Goal: Information Seeking & Learning: Learn about a topic

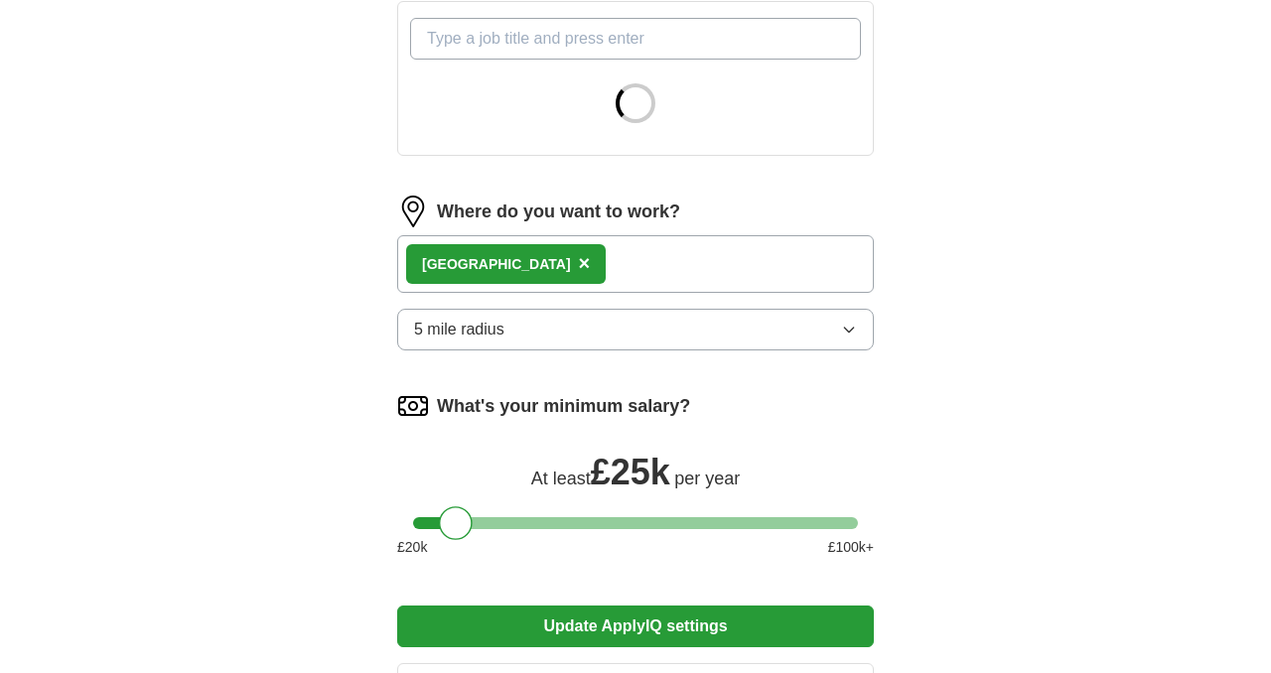
scroll to position [728, 0]
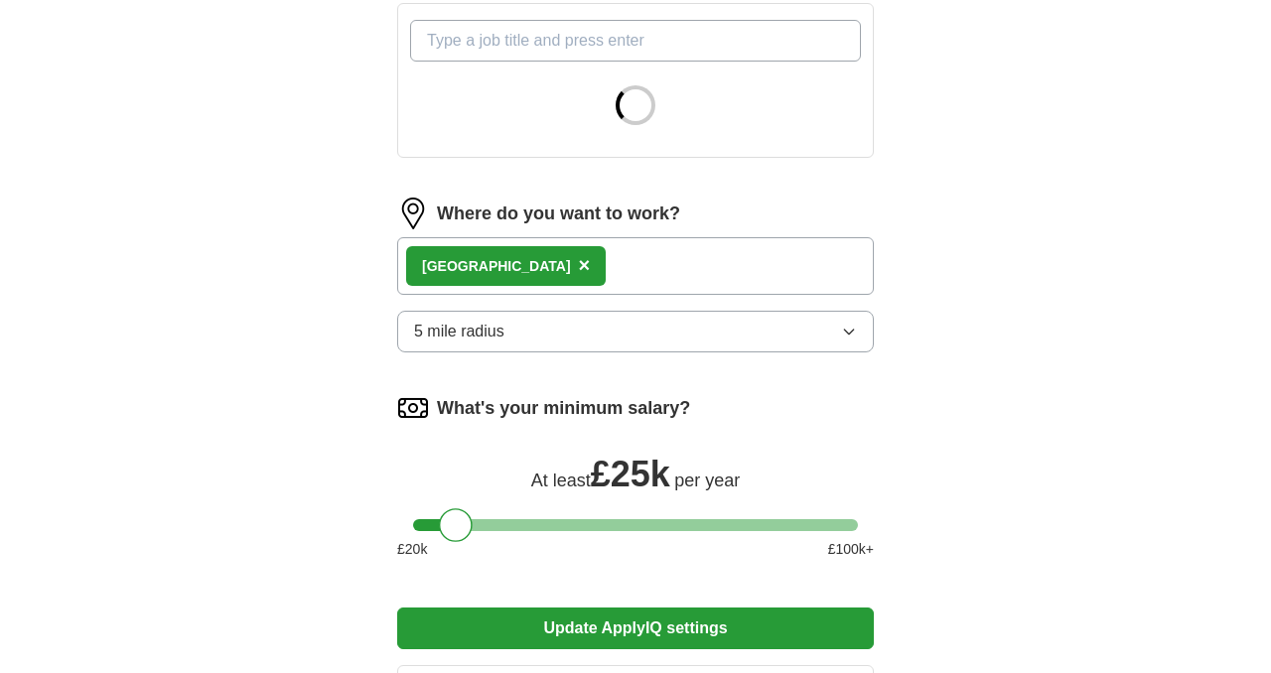
click at [557, 337] on button "5 mile radius" at bounding box center [635, 332] width 477 height 42
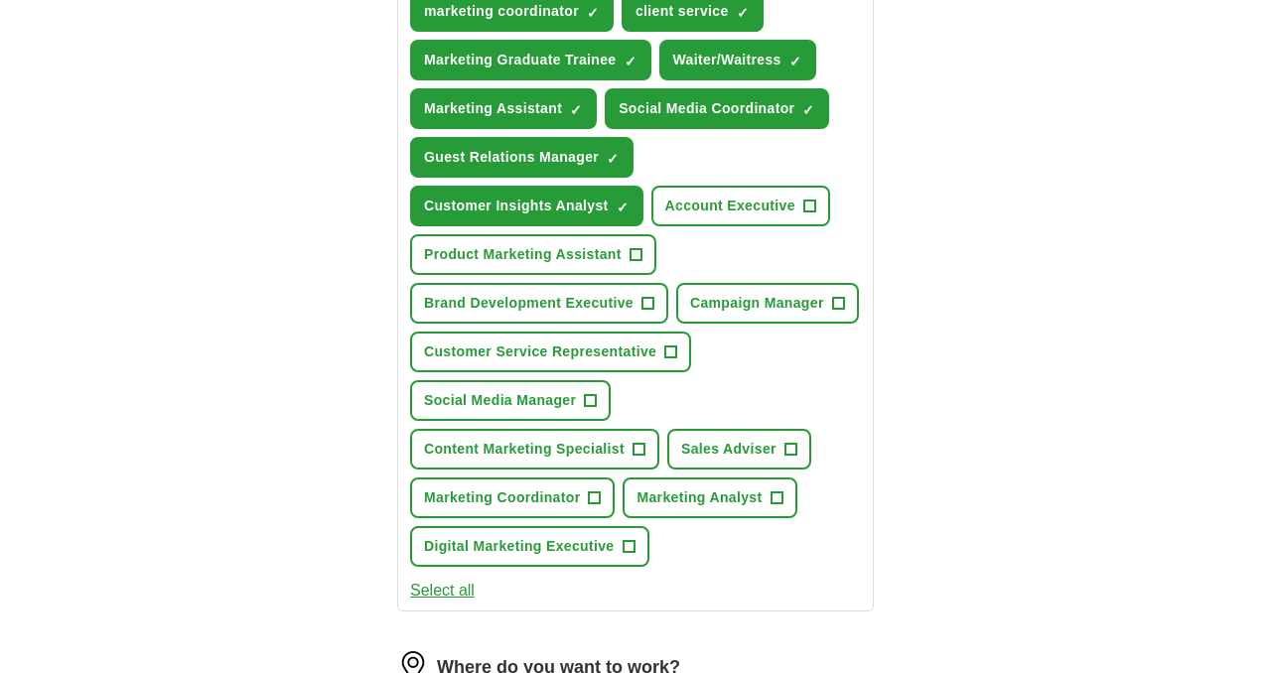
scroll to position [862, 0]
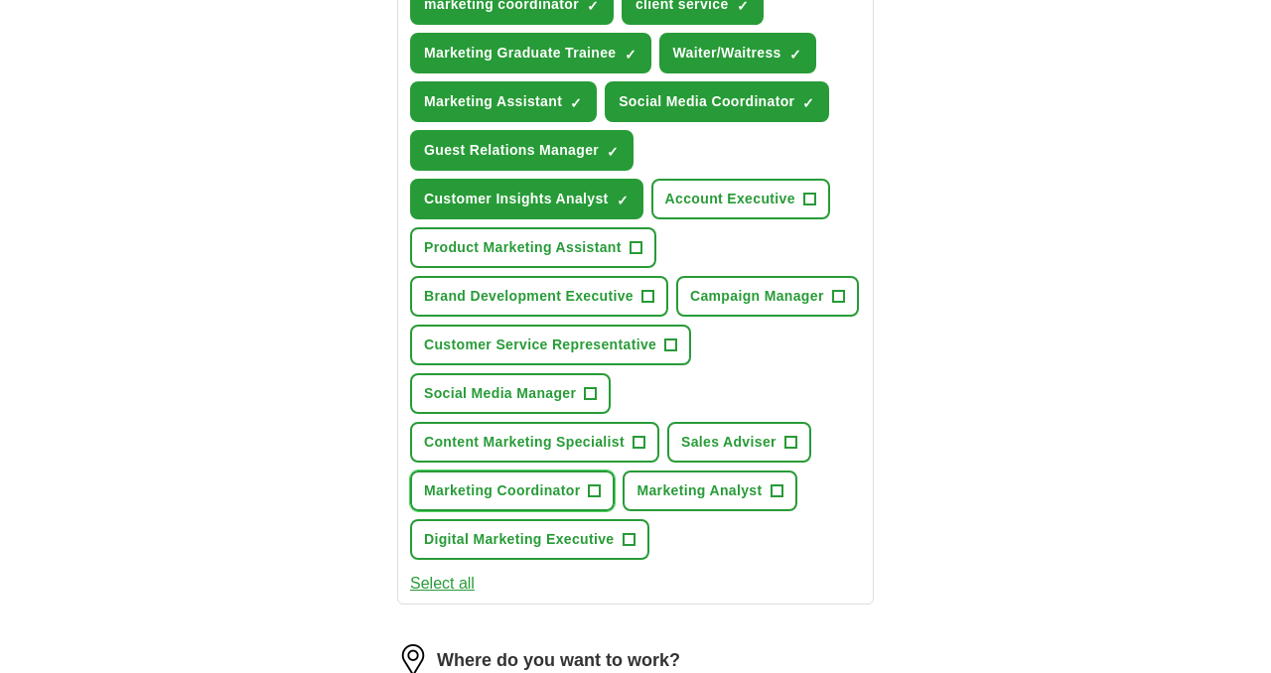
click at [497, 484] on span "Marketing Coordinator" at bounding box center [502, 491] width 156 height 21
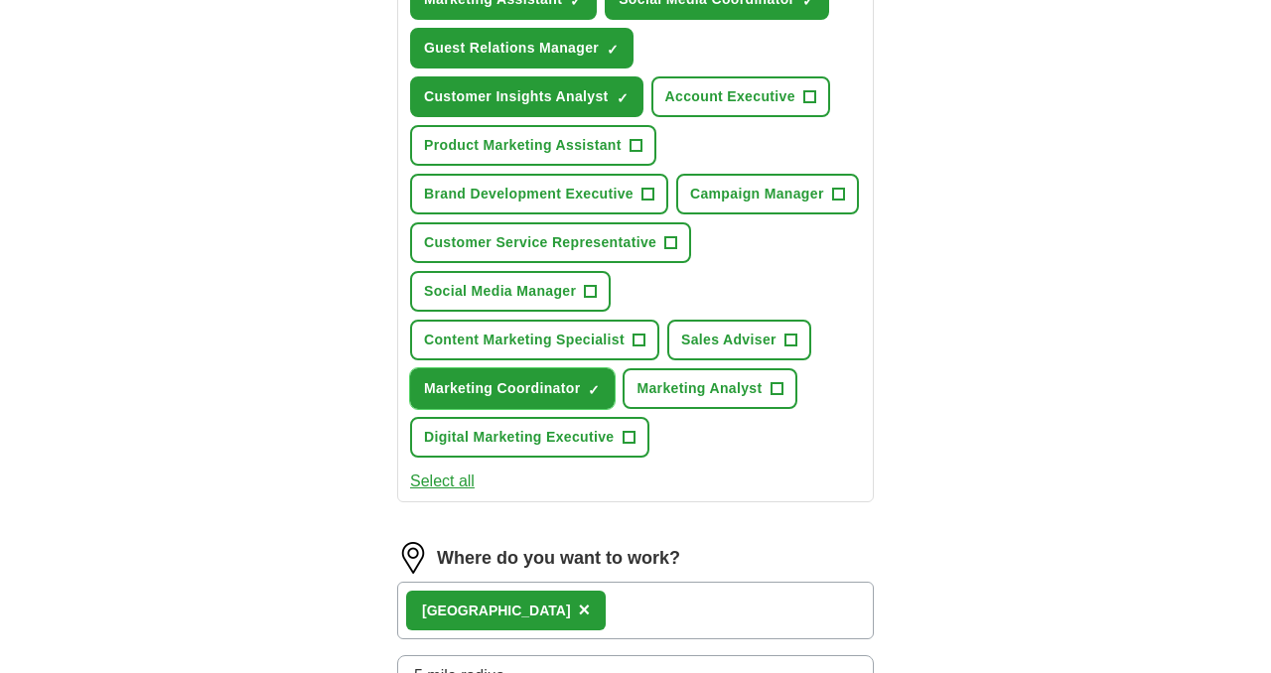
scroll to position [227, 0]
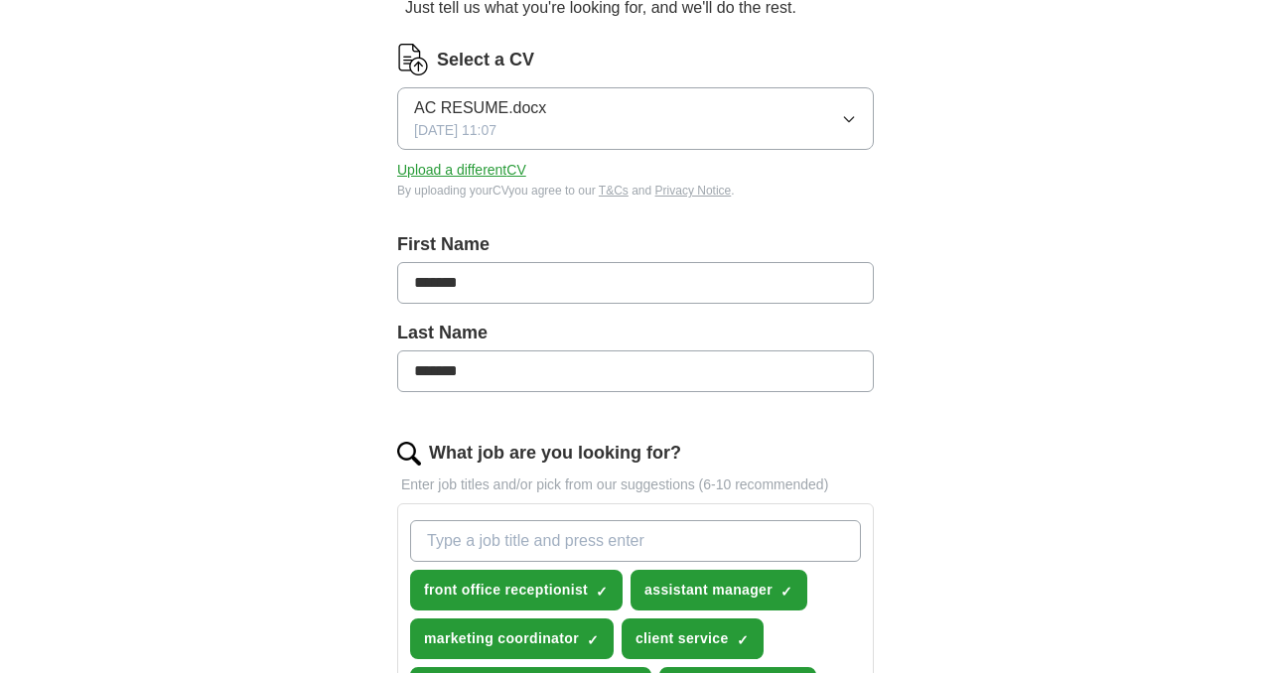
click at [461, 544] on input "What job are you looking for?" at bounding box center [635, 541] width 451 height 42
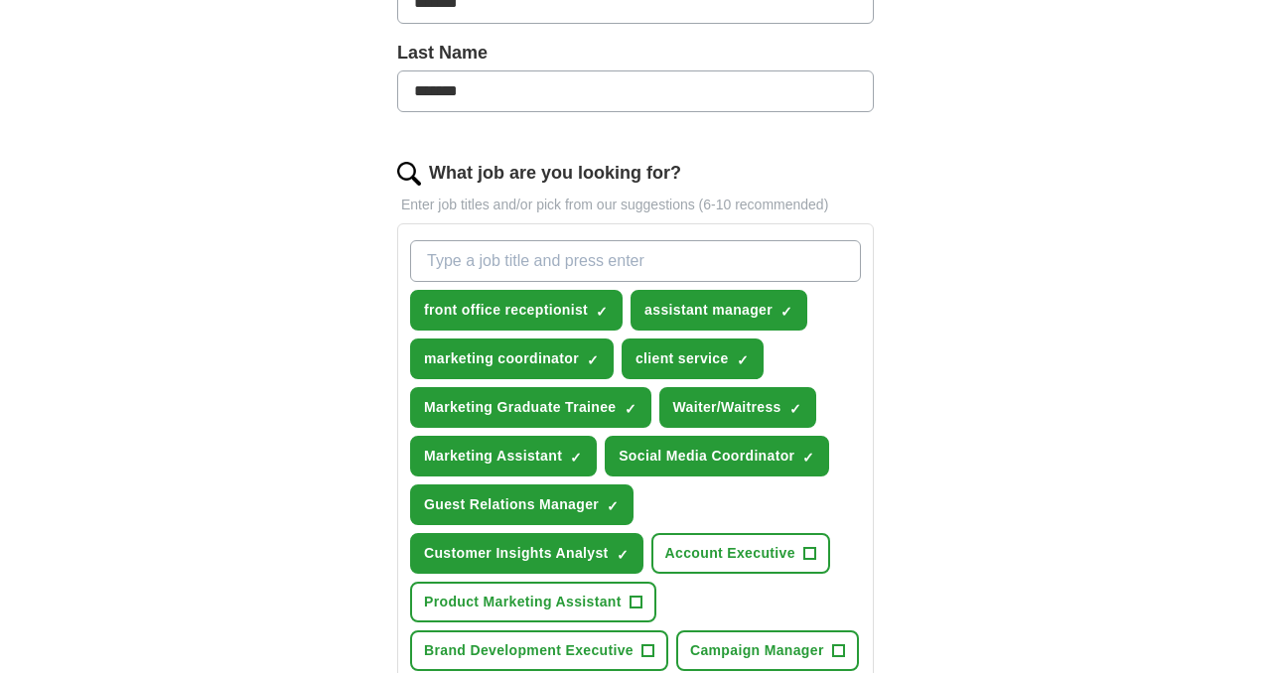
scroll to position [546, 0]
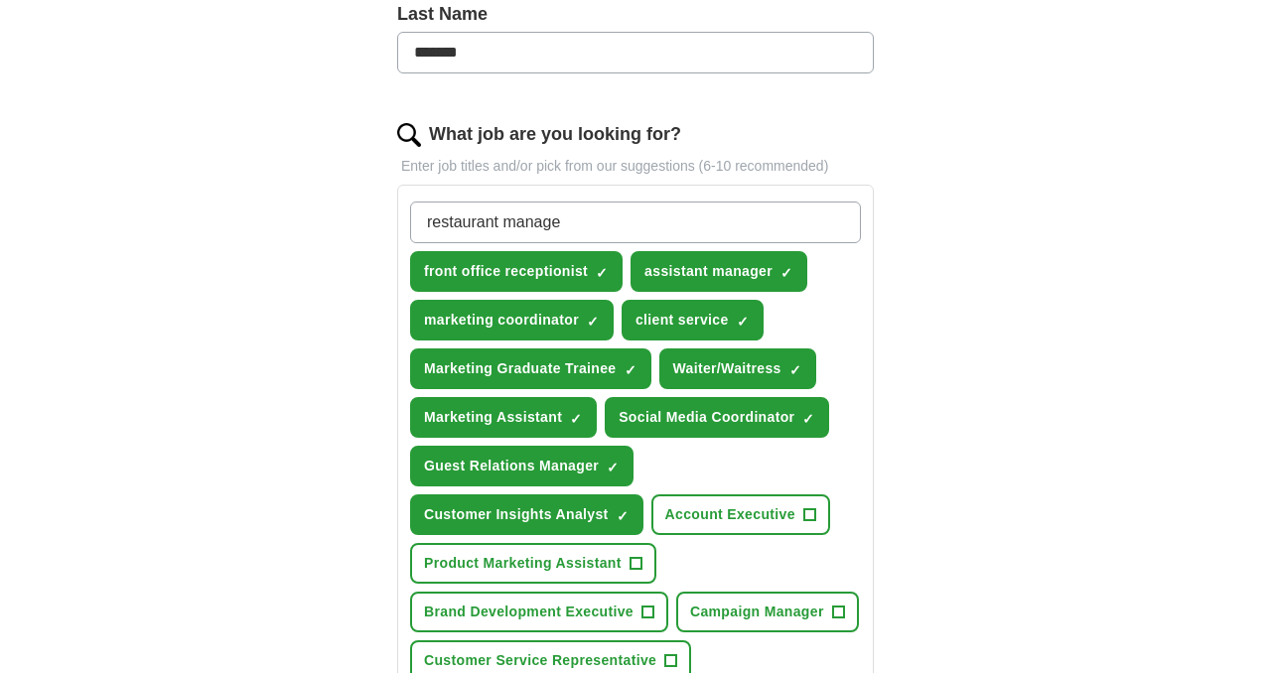
type input "restaurant manager"
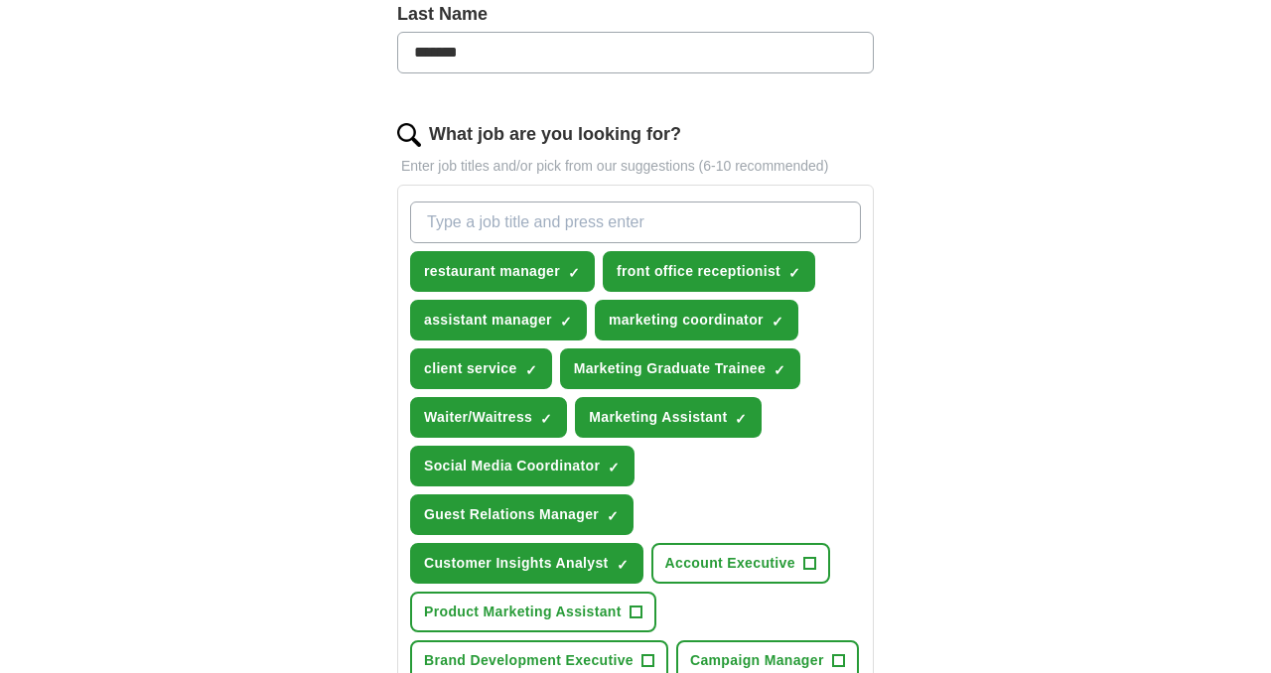
click at [449, 211] on input "What job are you looking for?" at bounding box center [635, 223] width 451 height 42
type input "italian speaking"
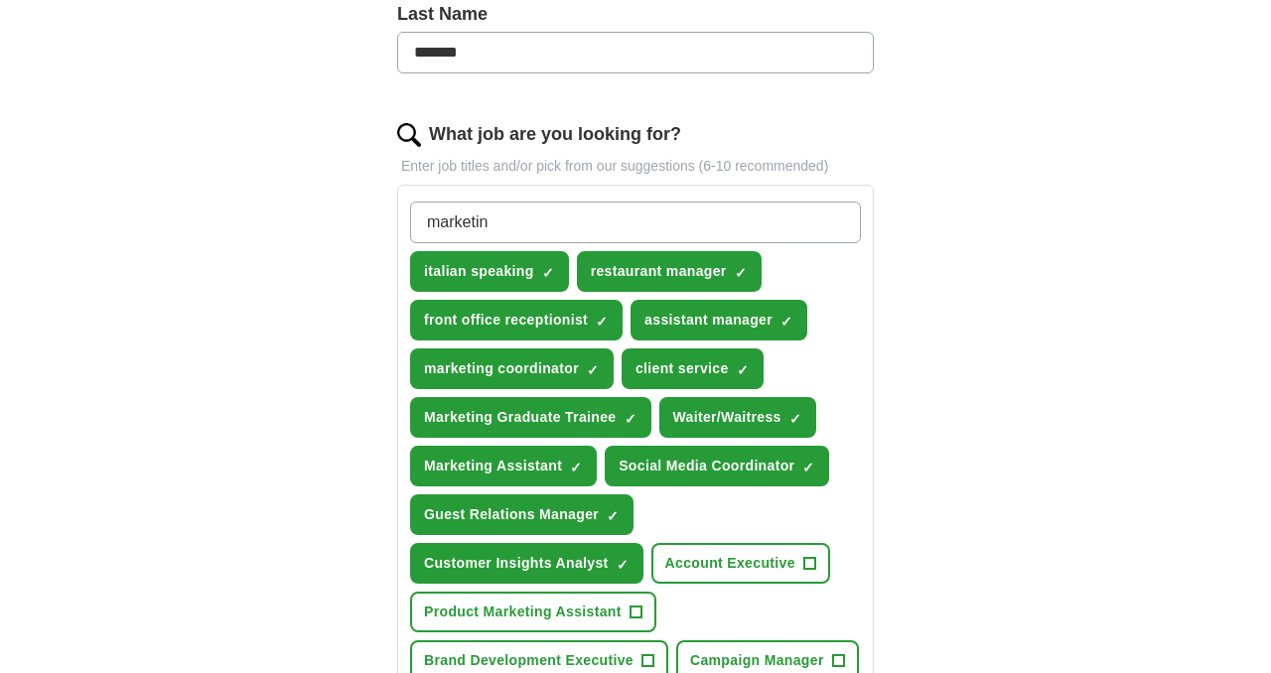
type input "marketing"
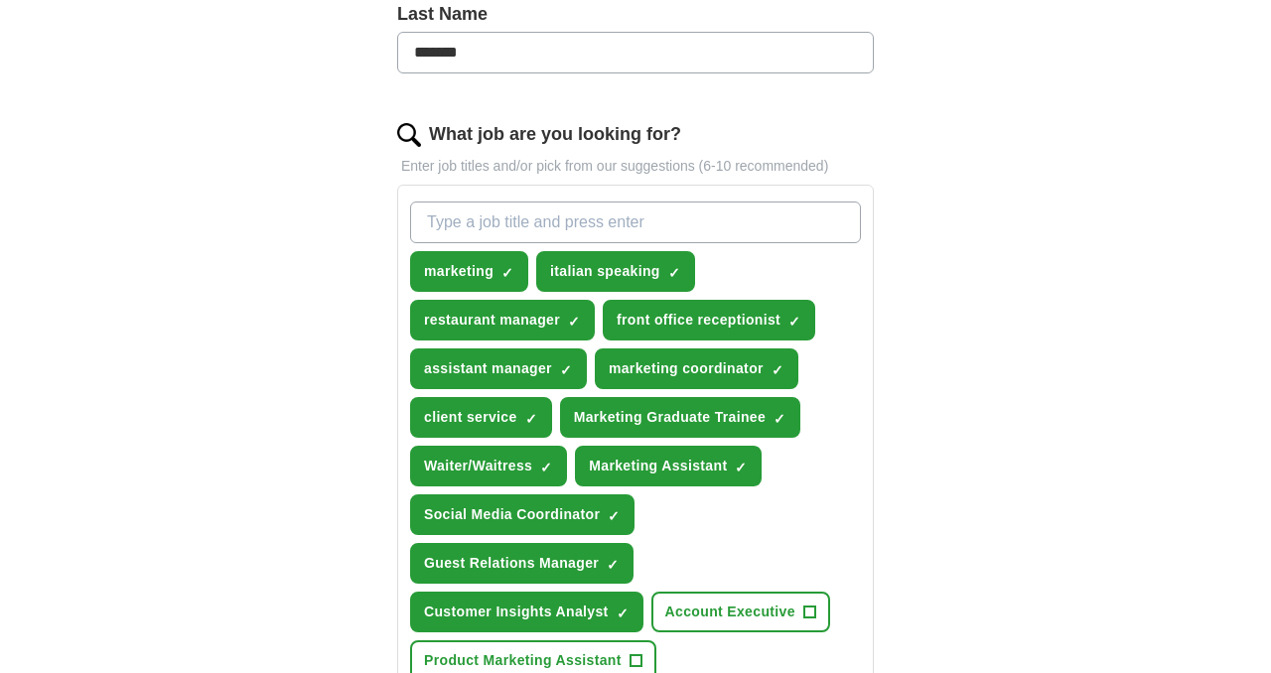
click at [476, 210] on input "What job are you looking for?" at bounding box center [635, 223] width 451 height 42
type input "admin"
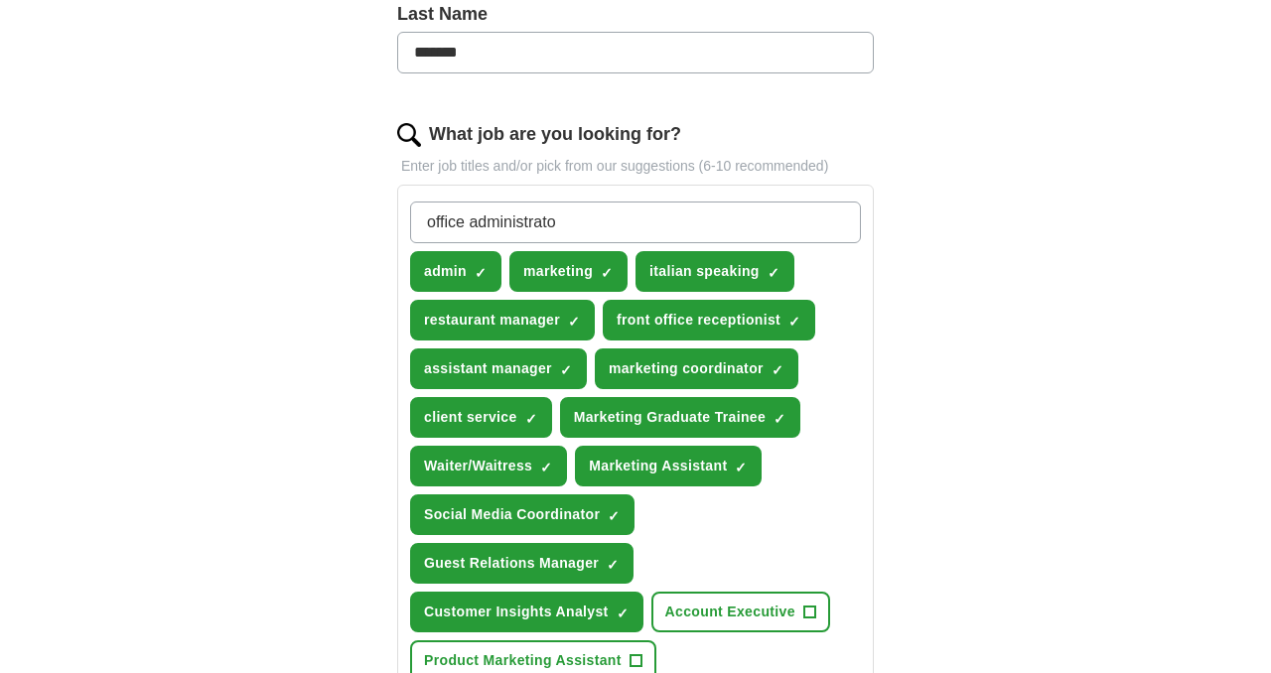
type input "office administrator"
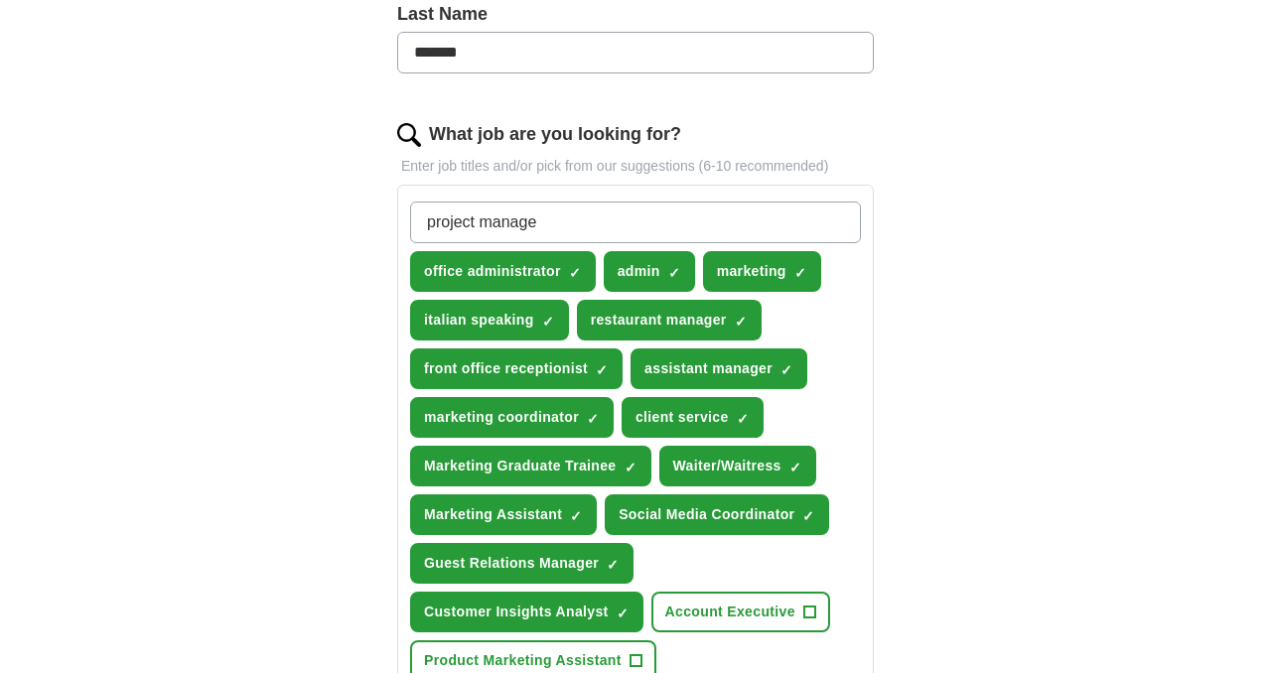
type input "project manager"
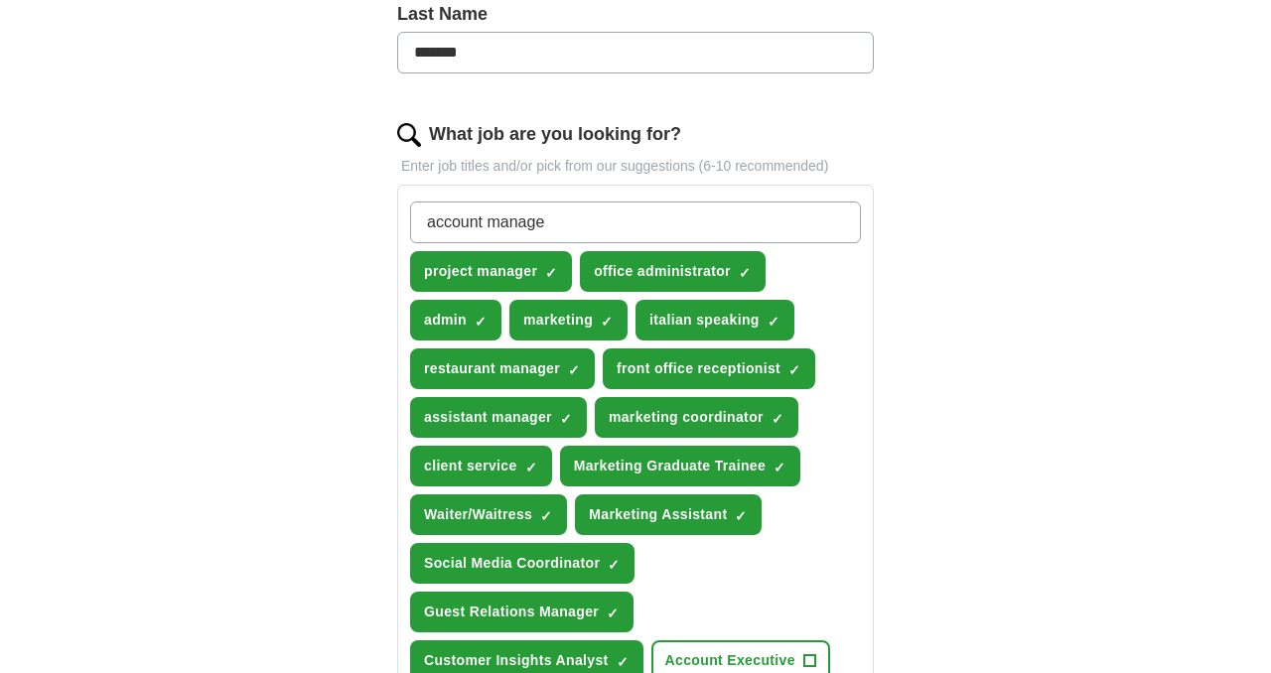
type input "account manager"
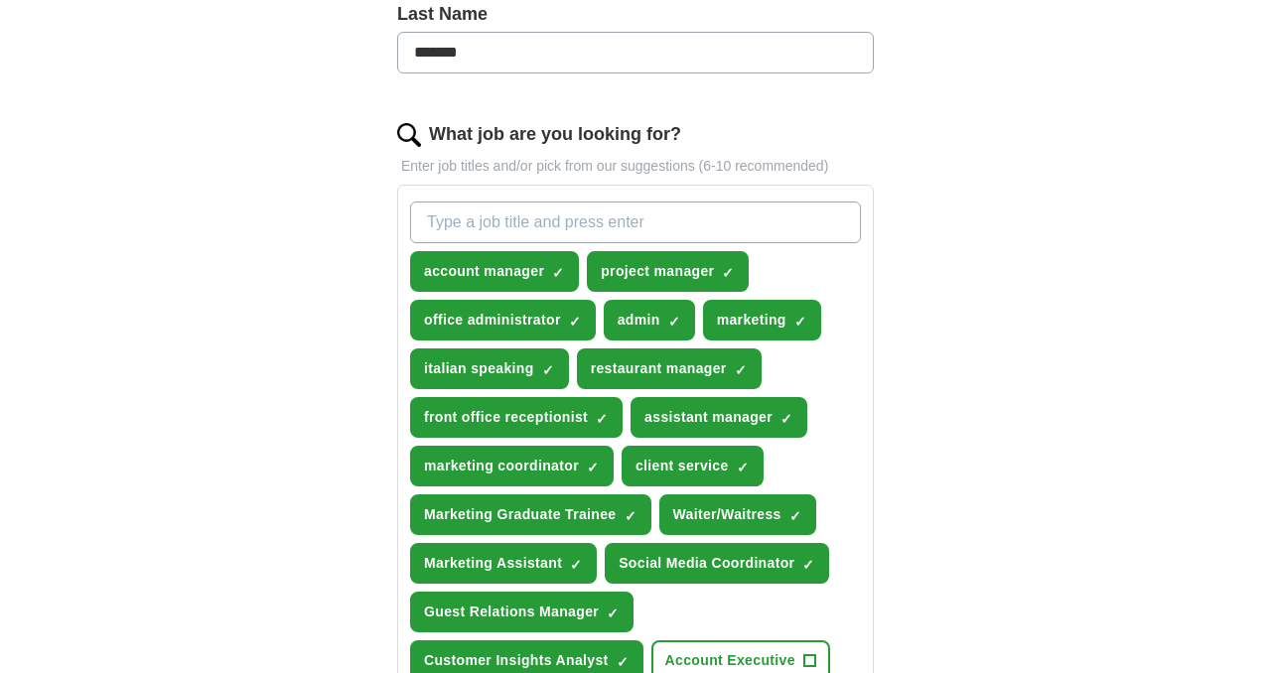
scroll to position [0, 0]
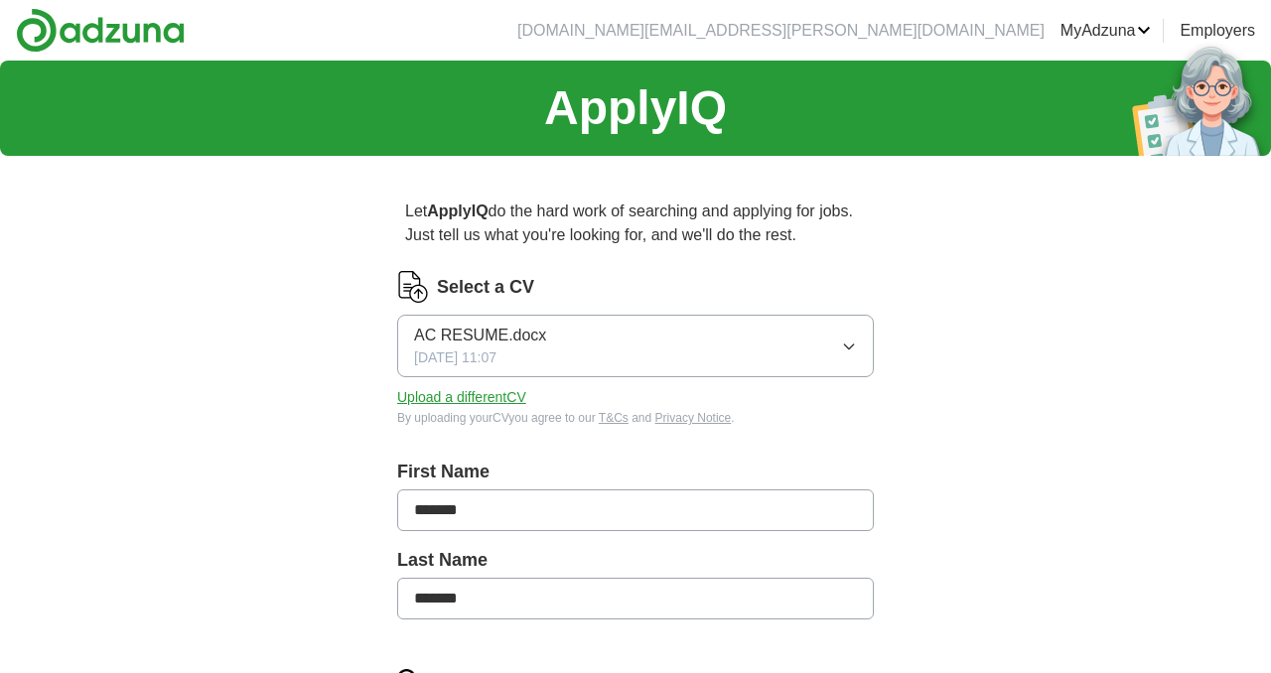
click at [124, 26] on img at bounding box center [100, 30] width 169 height 45
